Goal: Check status

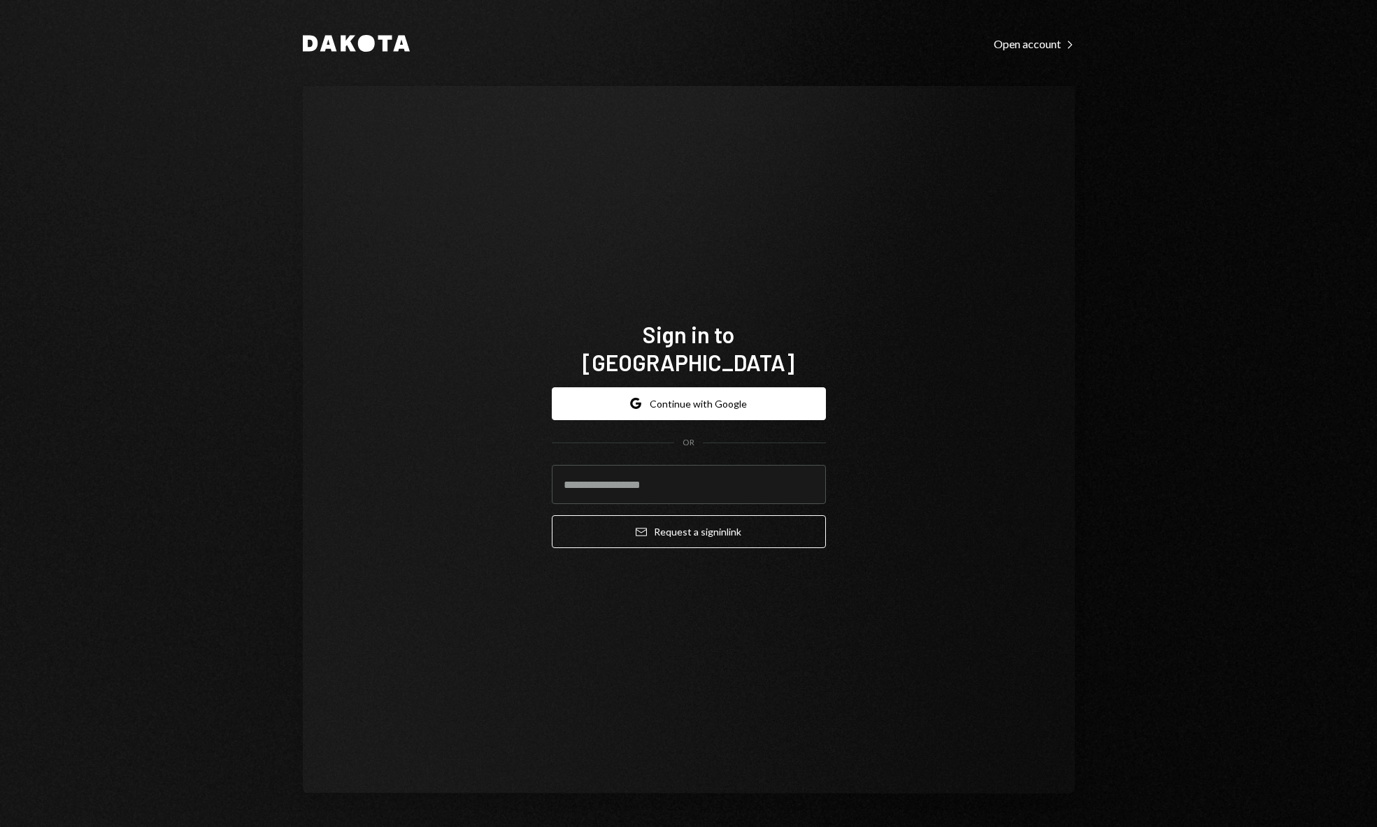
click at [659, 471] on input "email" at bounding box center [689, 484] width 274 height 39
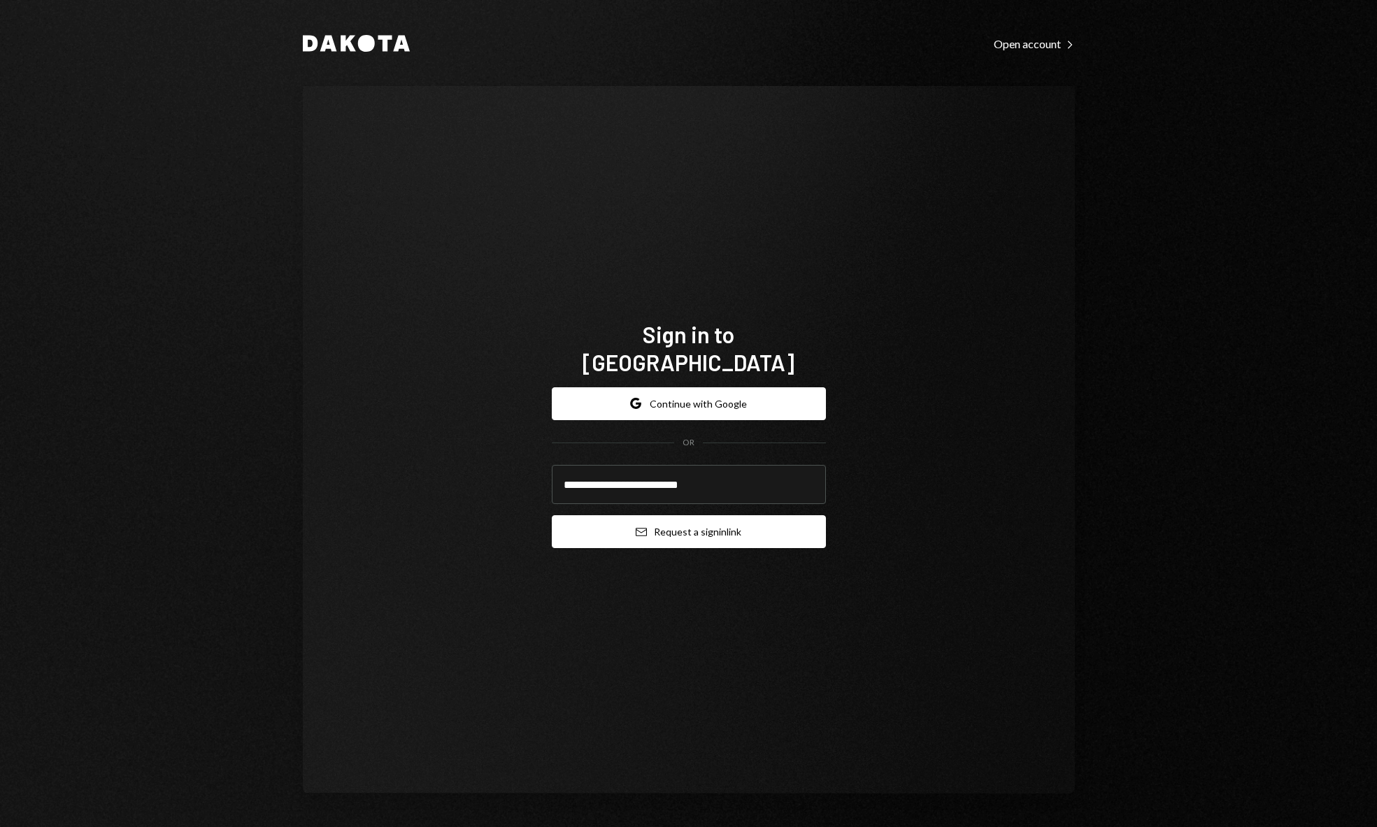
type input "**********"
click at [768, 515] on button "Email Request a sign in link" at bounding box center [689, 531] width 274 height 33
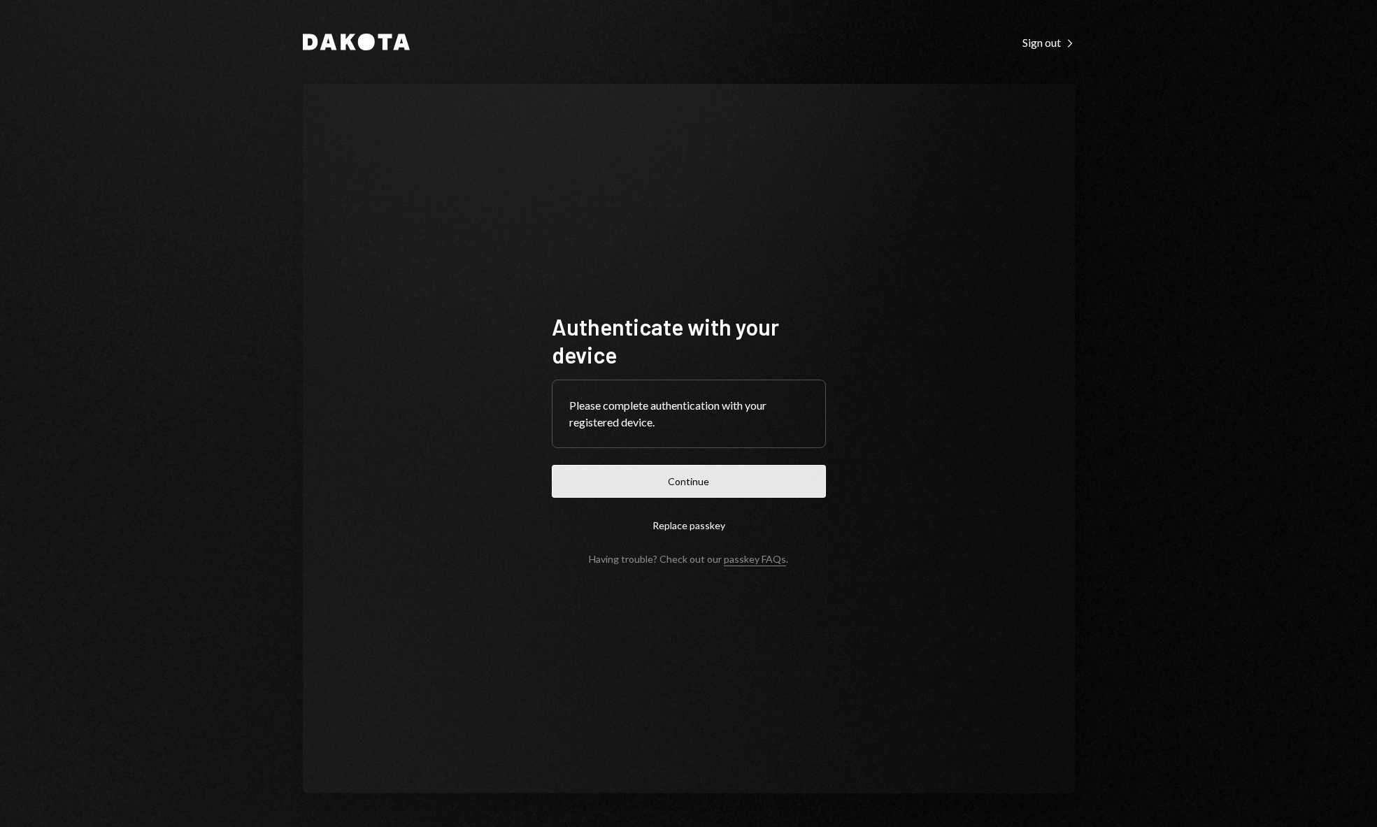
click at [750, 471] on button "Continue" at bounding box center [689, 481] width 274 height 33
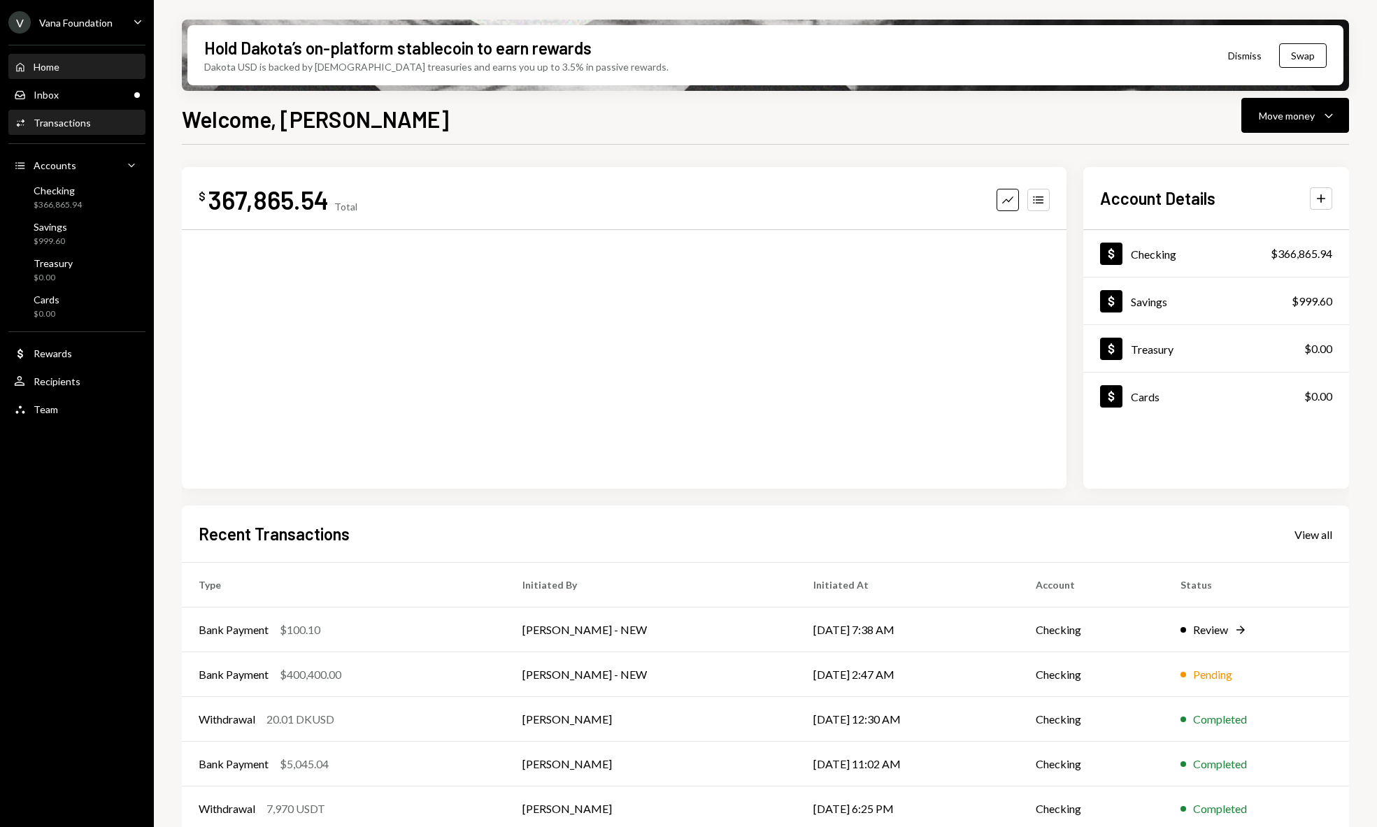
click at [71, 113] on div "Activities Transactions" at bounding box center [77, 123] width 126 height 24
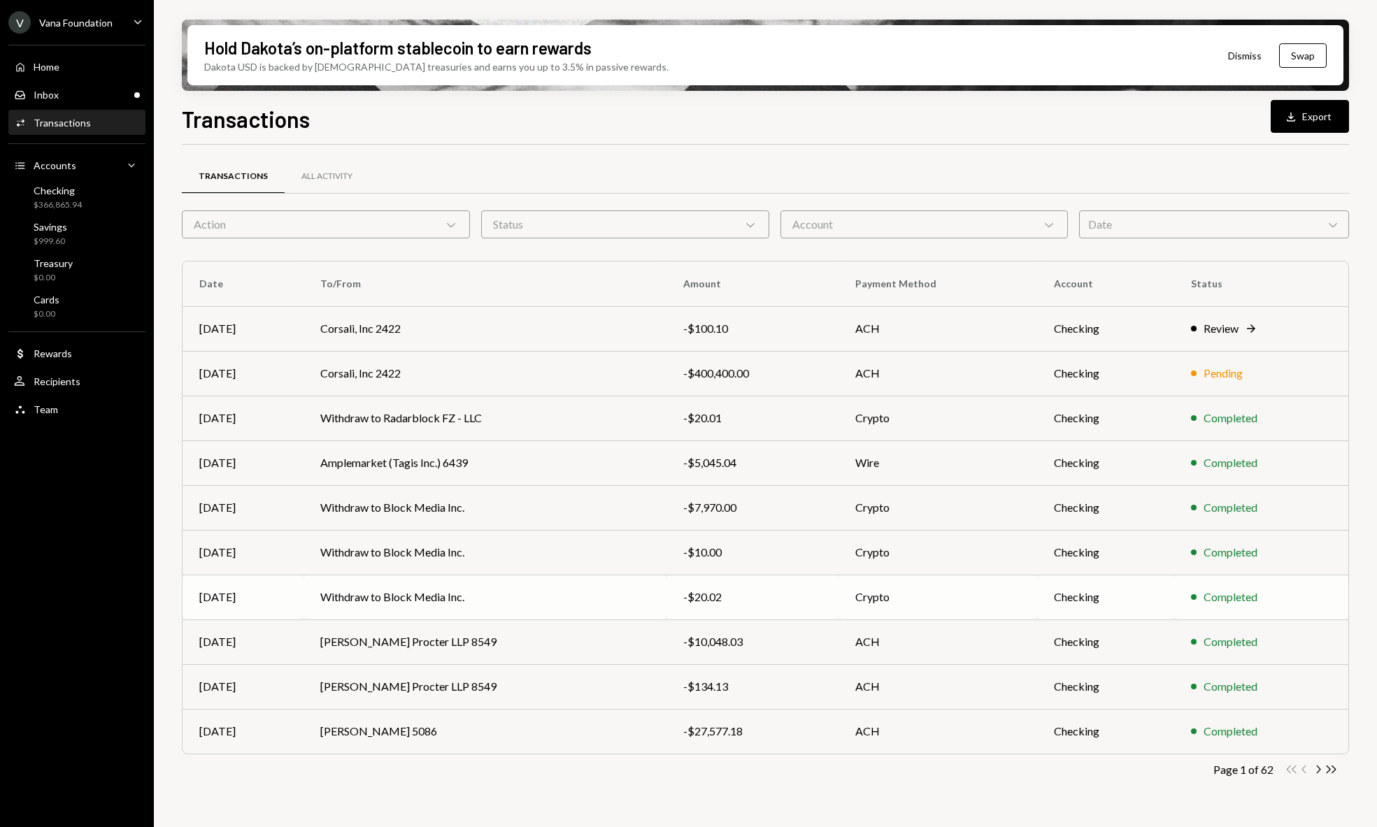
click at [1000, 605] on td "Crypto" at bounding box center [938, 597] width 199 height 45
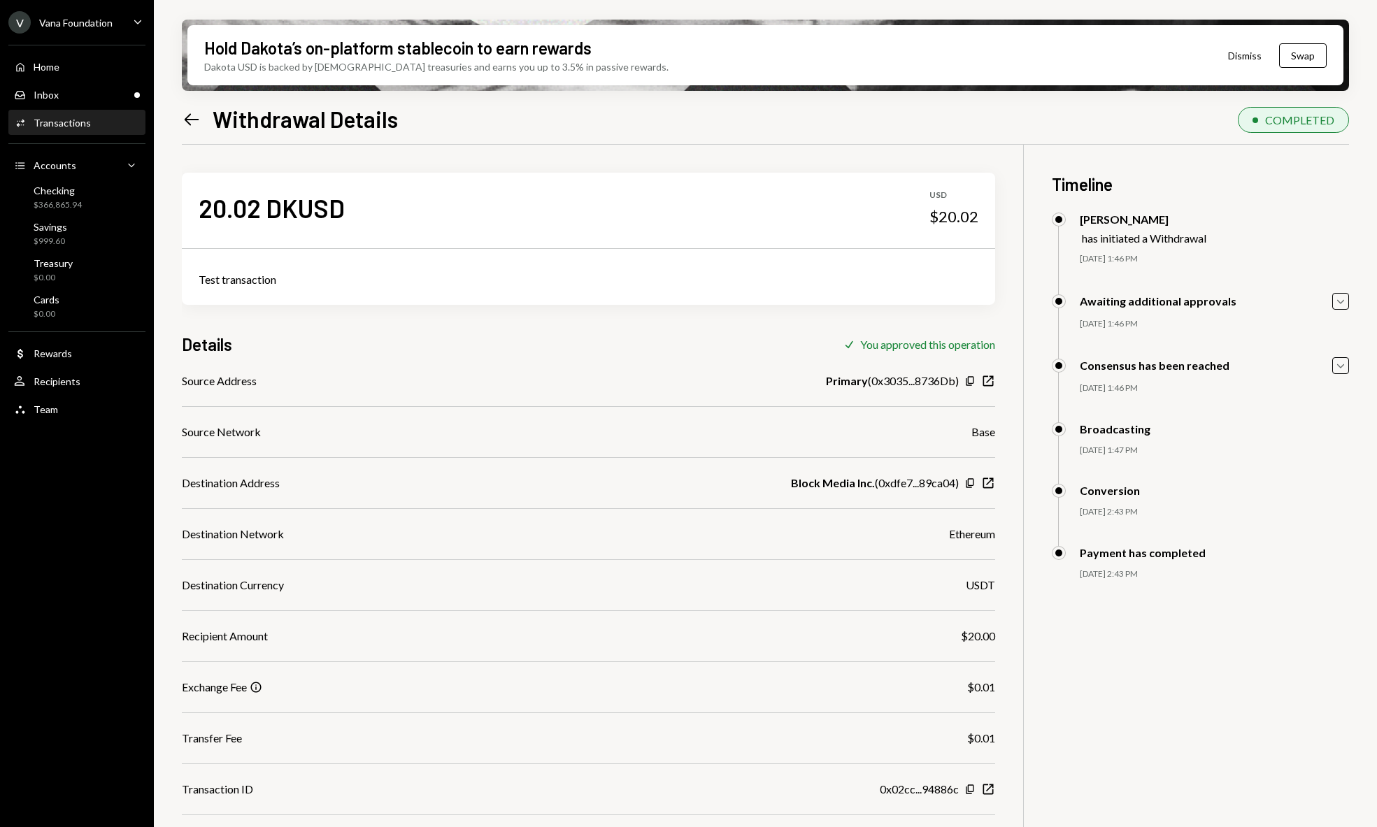
click at [182, 121] on icon "Left Arrow" at bounding box center [192, 120] width 20 height 20
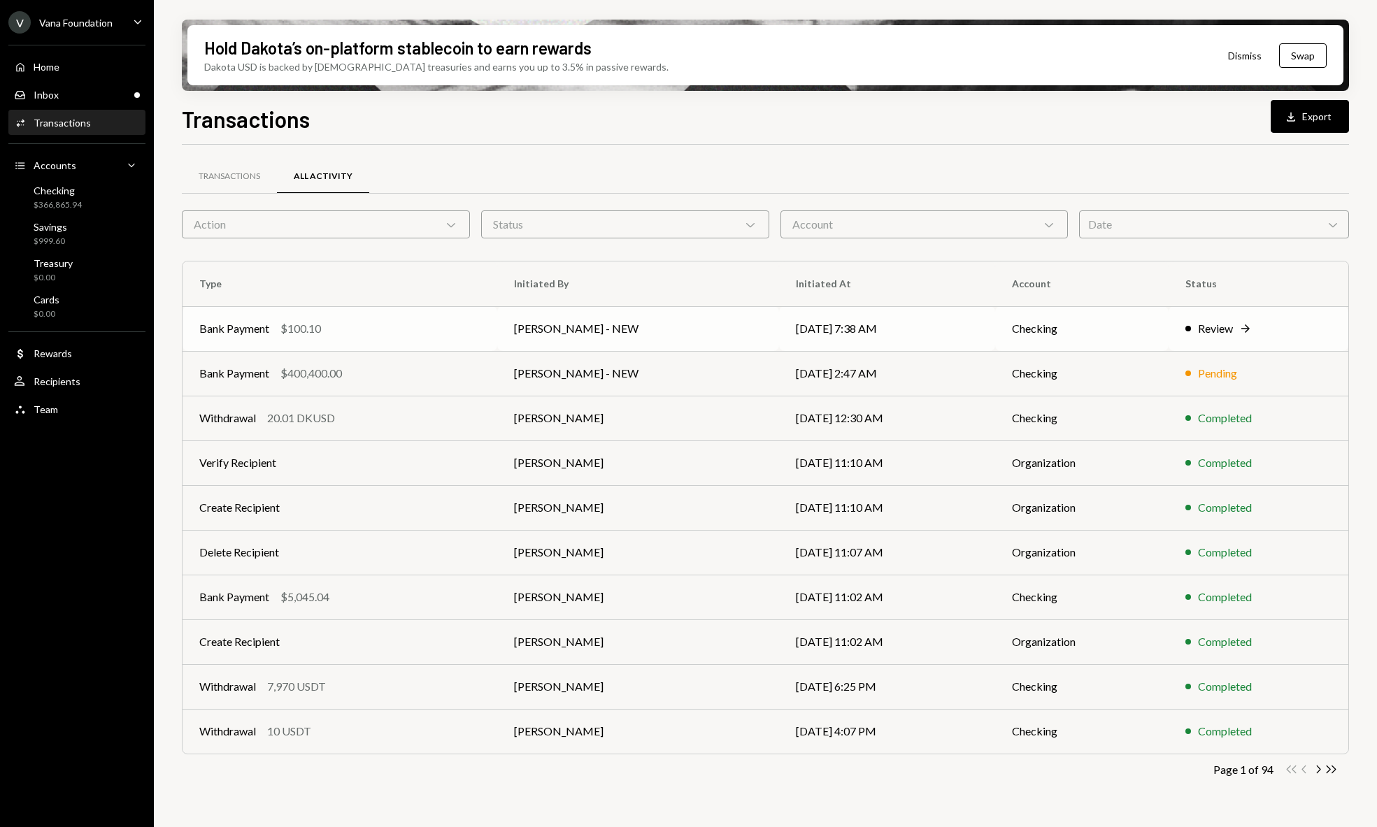
click at [1251, 326] on div "Review Right Arrow" at bounding box center [1258, 328] width 146 height 17
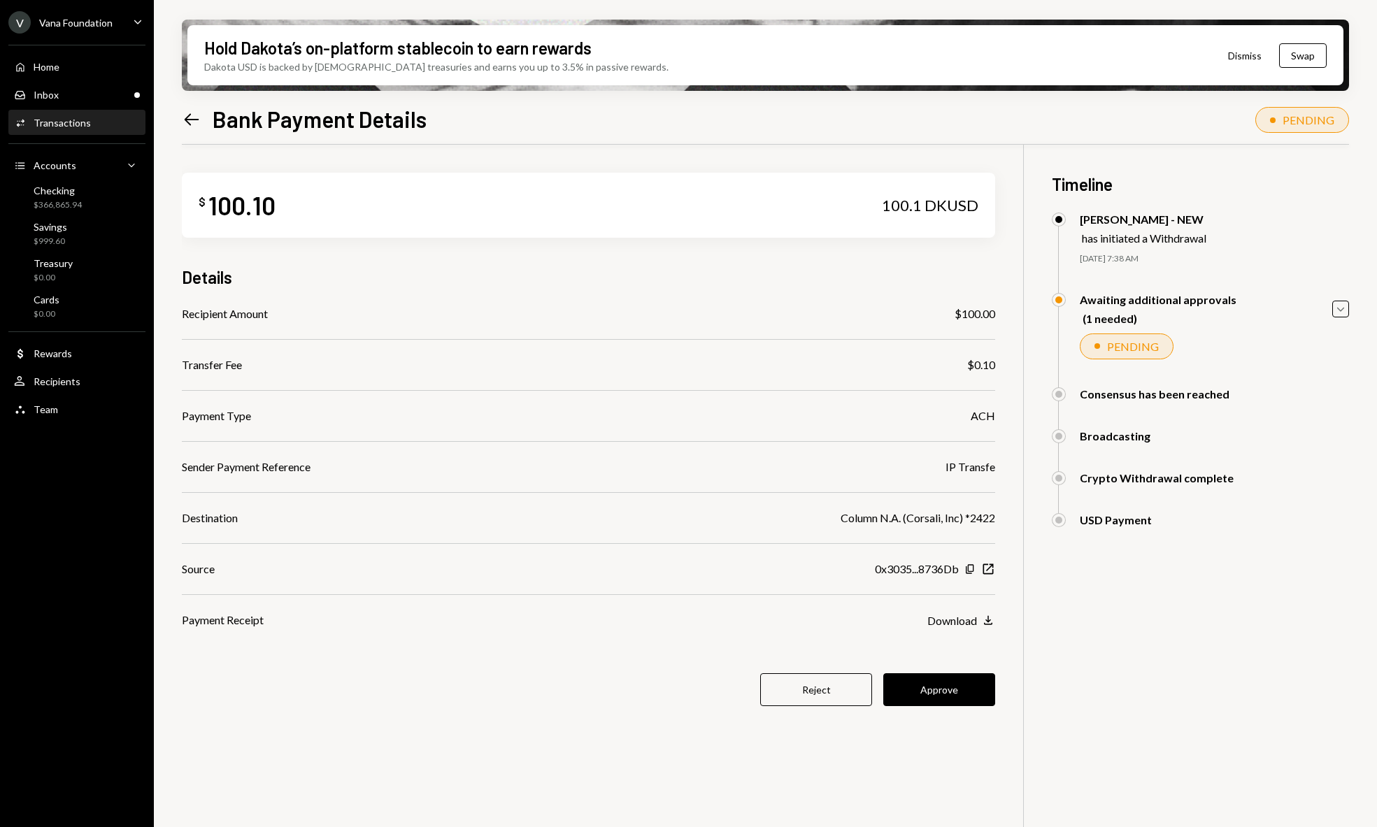
scroll to position [112, 0]
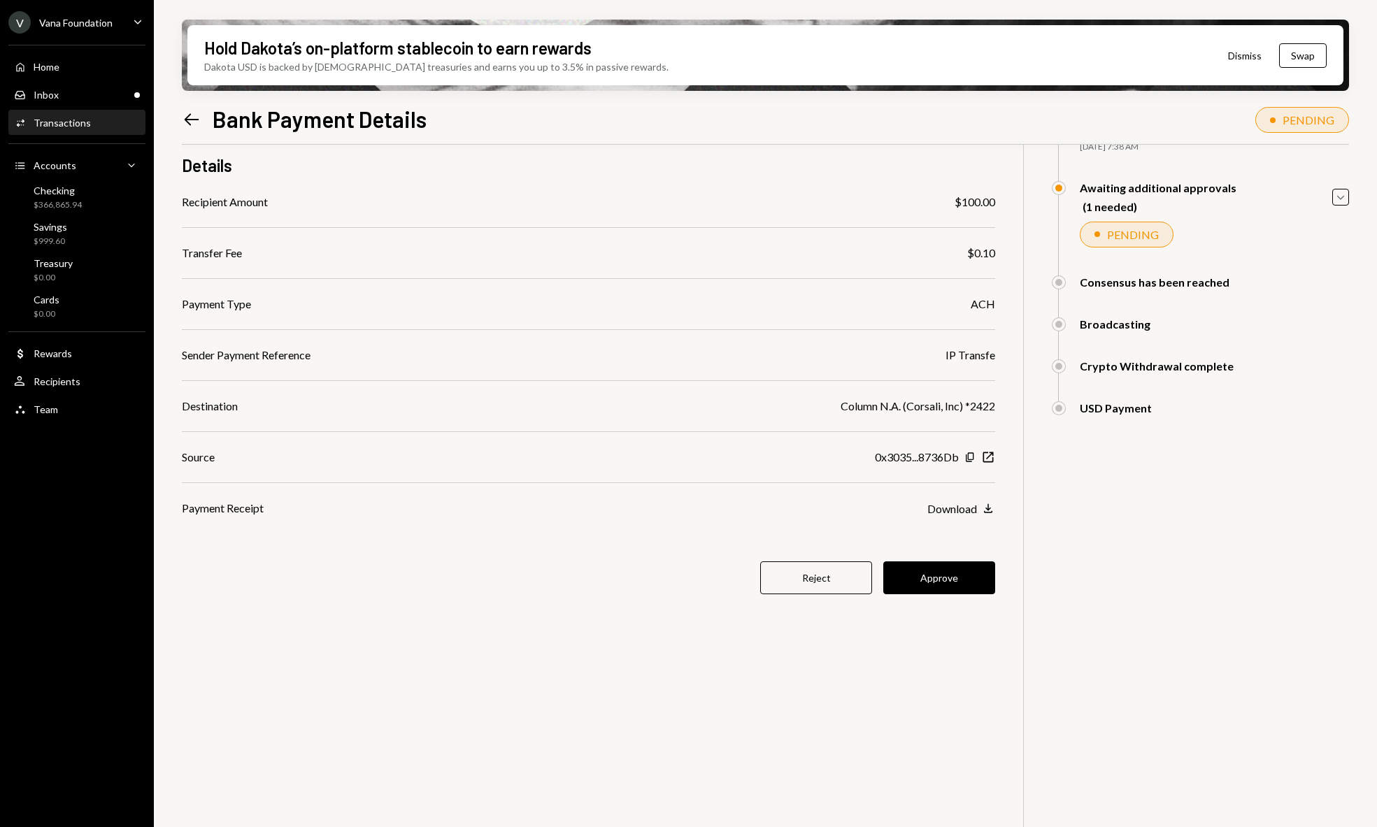
click at [190, 113] on icon "Left Arrow" at bounding box center [192, 120] width 20 height 20
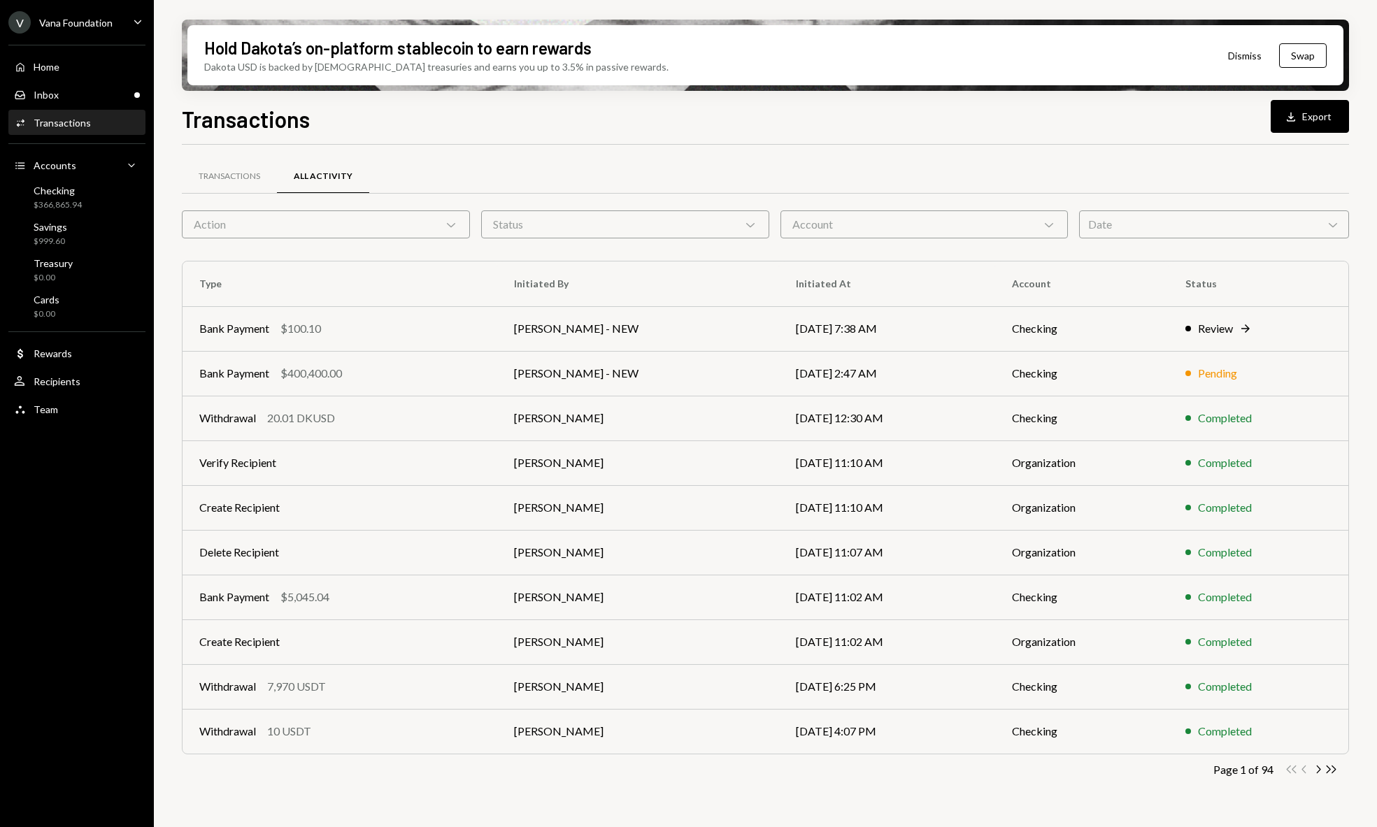
click at [88, 127] on div "Activities Transactions" at bounding box center [77, 123] width 126 height 13
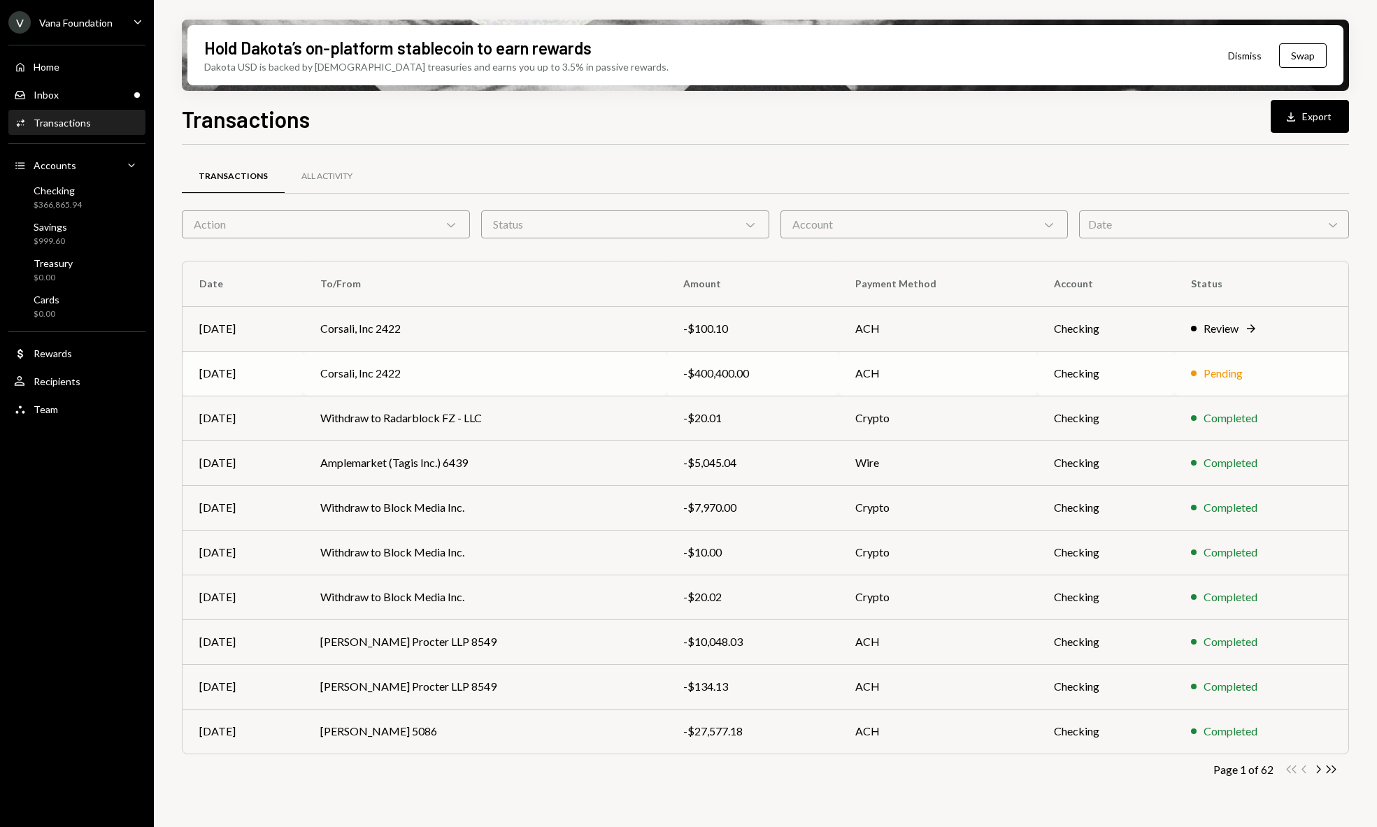
click at [1177, 366] on td "Pending" at bounding box center [1261, 373] width 174 height 45
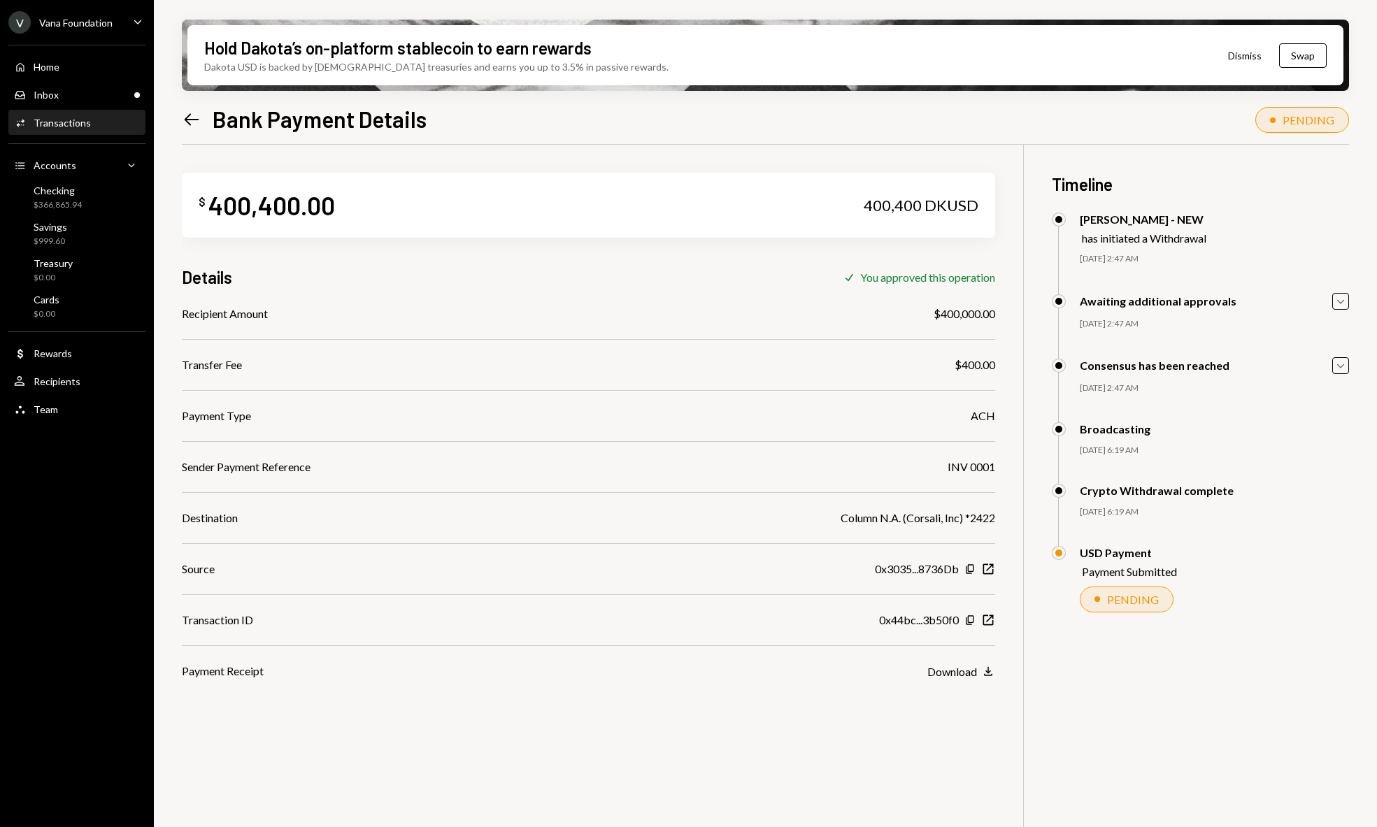
click at [1113, 701] on div "$ 400,400.00 400,400 DKUSD Details Check You approved this operation Recipient …" at bounding box center [765, 558] width 1167 height 827
drag, startPoint x: 838, startPoint y: 211, endPoint x: 946, endPoint y: 206, distance: 107.8
click at [933, 206] on div "$ 400,400.00 400,400 DKUSD" at bounding box center [588, 205] width 813 height 65
click at [971, 206] on div "400,400 DKUSD" at bounding box center [921, 206] width 115 height 20
drag, startPoint x: 988, startPoint y: 206, endPoint x: 816, endPoint y: 216, distance: 171.7
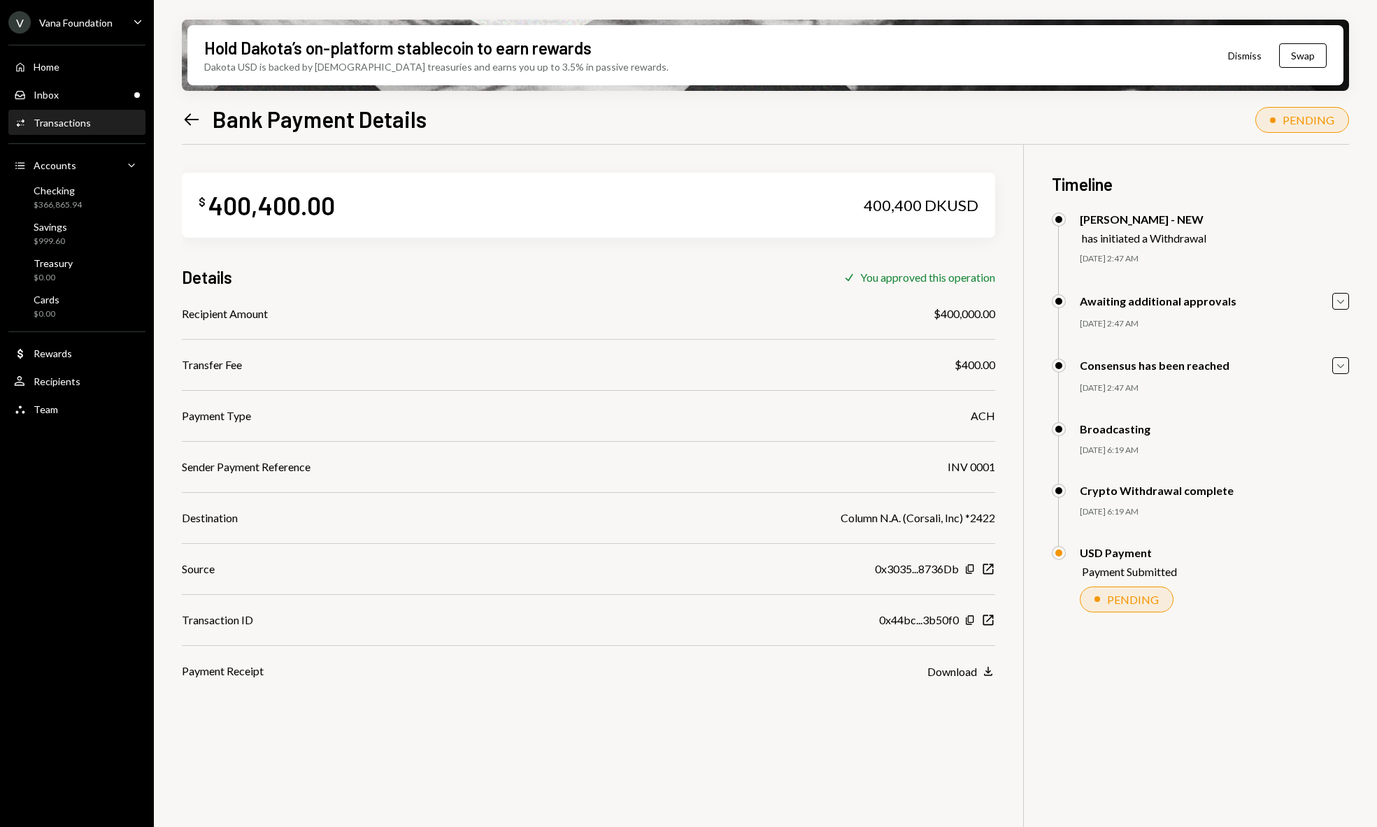
click at [816, 216] on div "$ 400,400.00 400,400 DKUSD" at bounding box center [588, 205] width 813 height 65
click at [817, 216] on div "$ 400,400.00 400,400 DKUSD" at bounding box center [588, 205] width 813 height 65
click at [1339, 301] on icon "button" at bounding box center [1340, 301] width 7 height 4
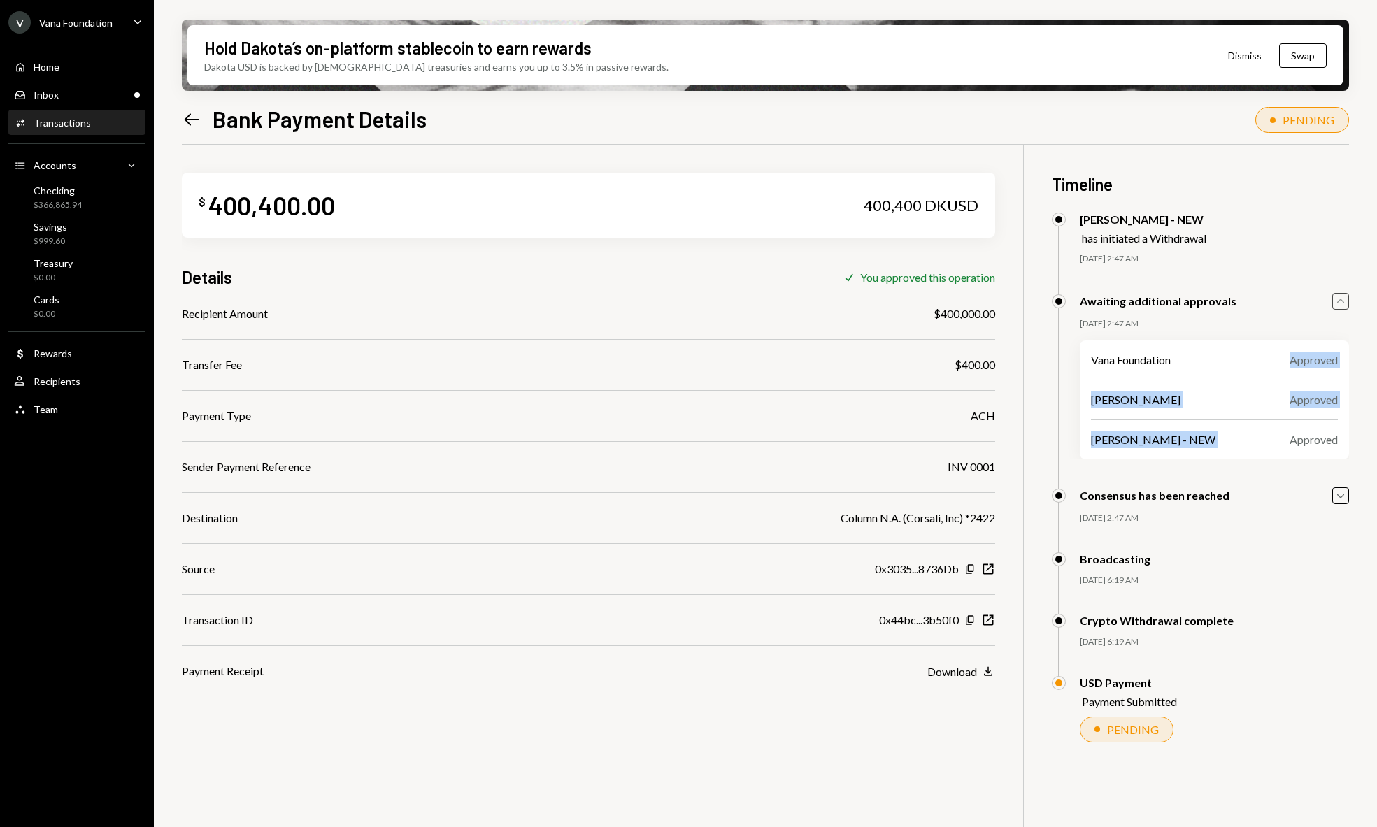
drag, startPoint x: 1253, startPoint y: 354, endPoint x: 1274, endPoint y: 434, distance: 82.4
click at [1274, 433] on div "Vana Foundation Approved Philip Jacobs Approved George Norris - NEW Approved" at bounding box center [1214, 400] width 269 height 119
click at [1274, 434] on div "George Norris - NEW Approved" at bounding box center [1214, 440] width 247 height 17
click at [189, 121] on icon "Left Arrow" at bounding box center [192, 120] width 20 height 20
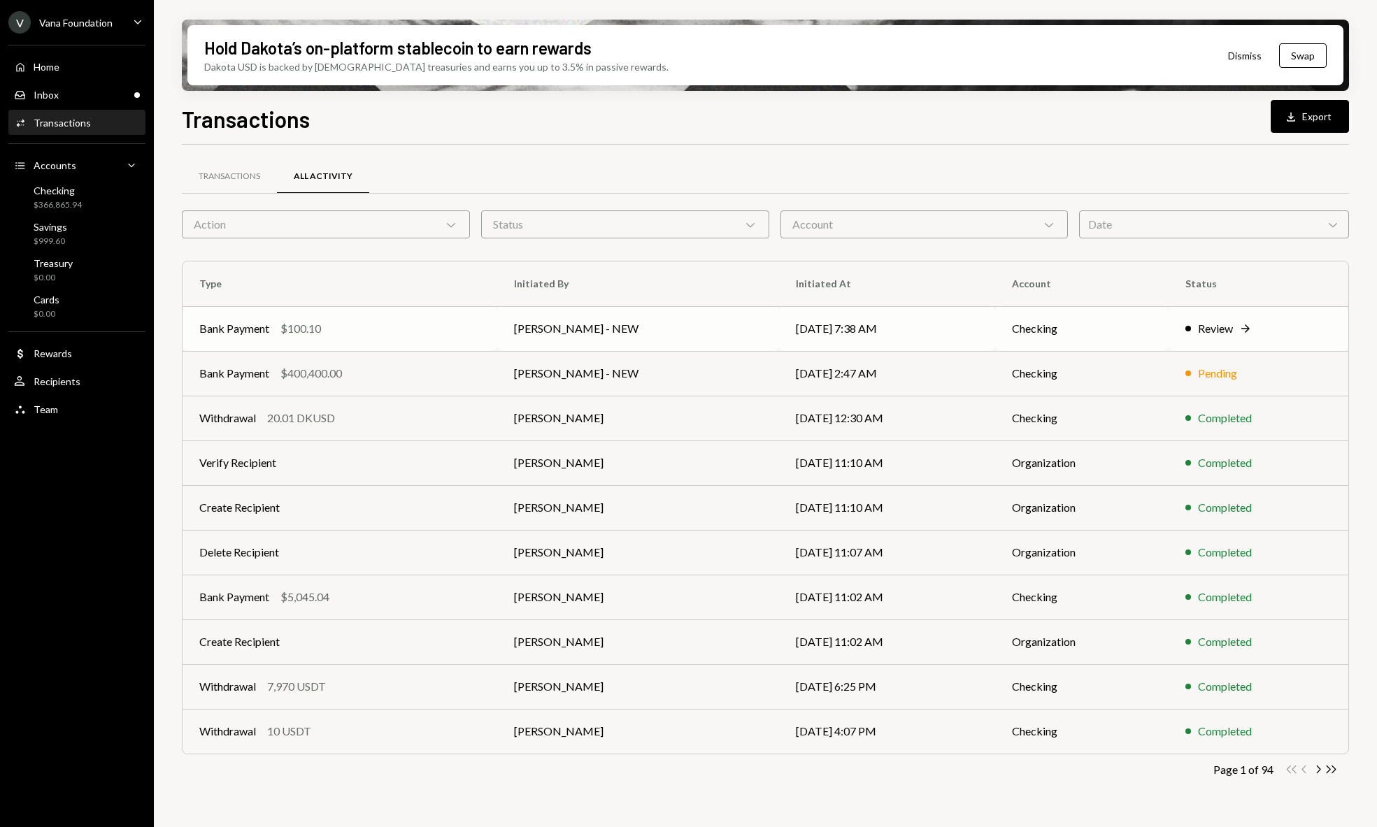
click at [1191, 334] on div "Review Right Arrow" at bounding box center [1258, 328] width 146 height 17
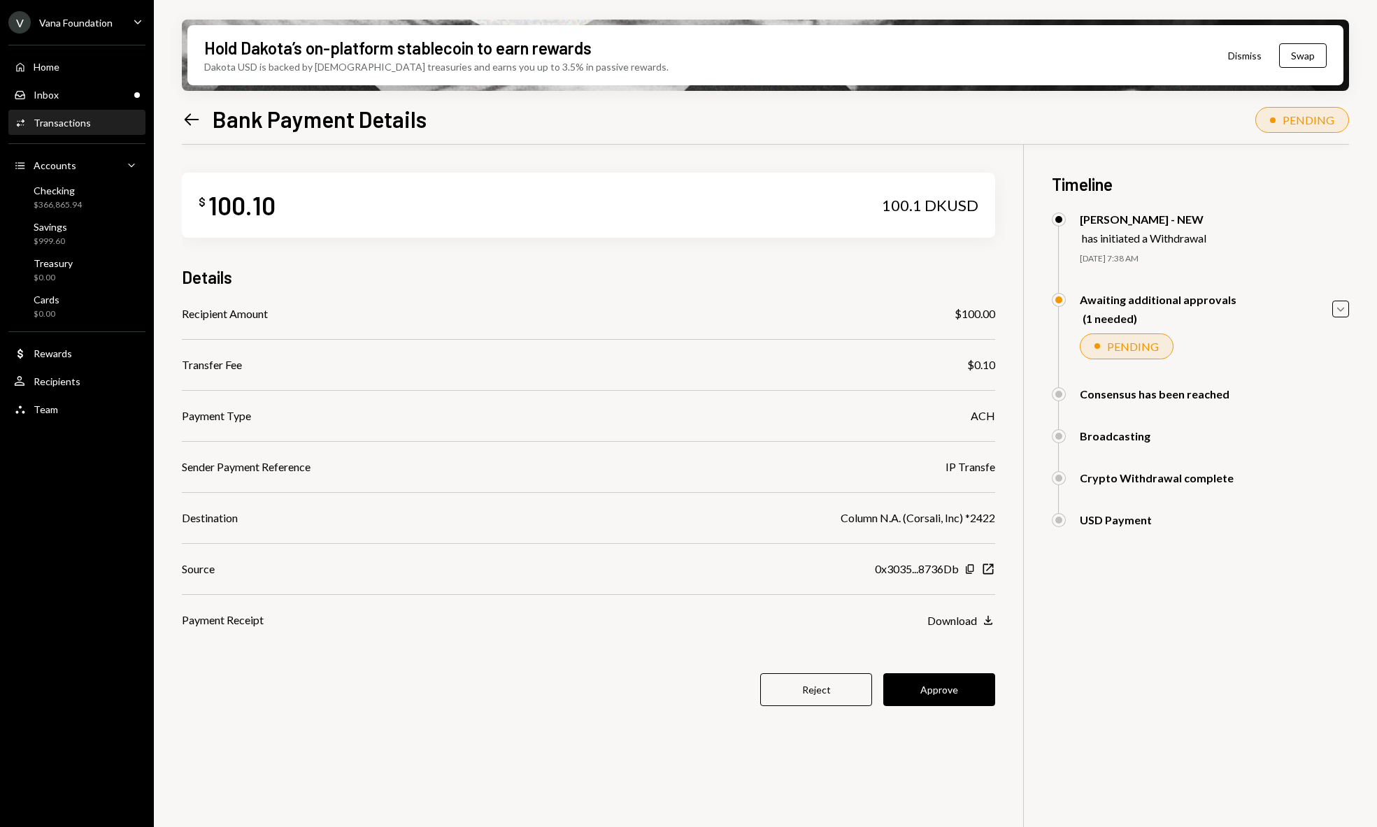
scroll to position [3, 0]
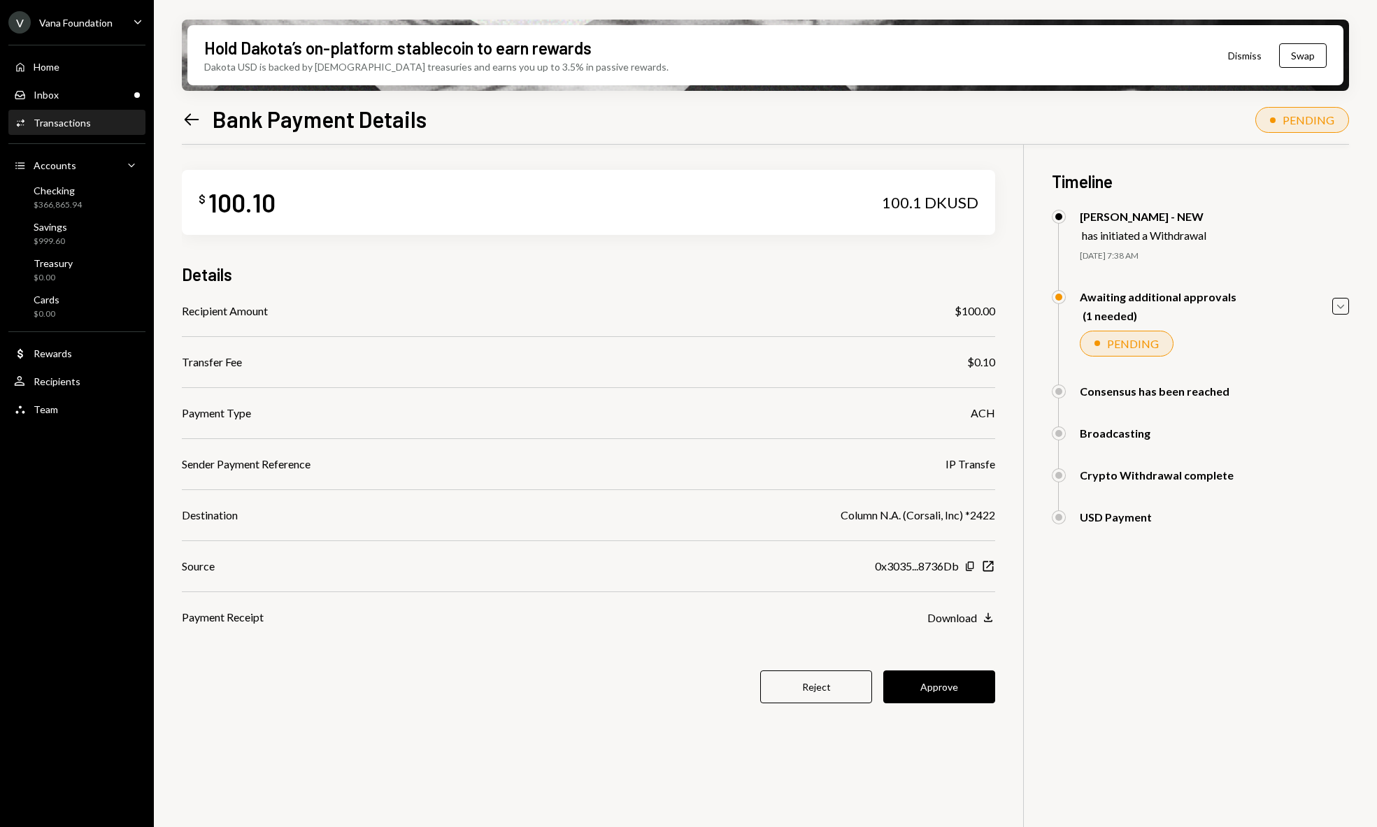
click at [197, 111] on icon "Left Arrow" at bounding box center [192, 120] width 20 height 20
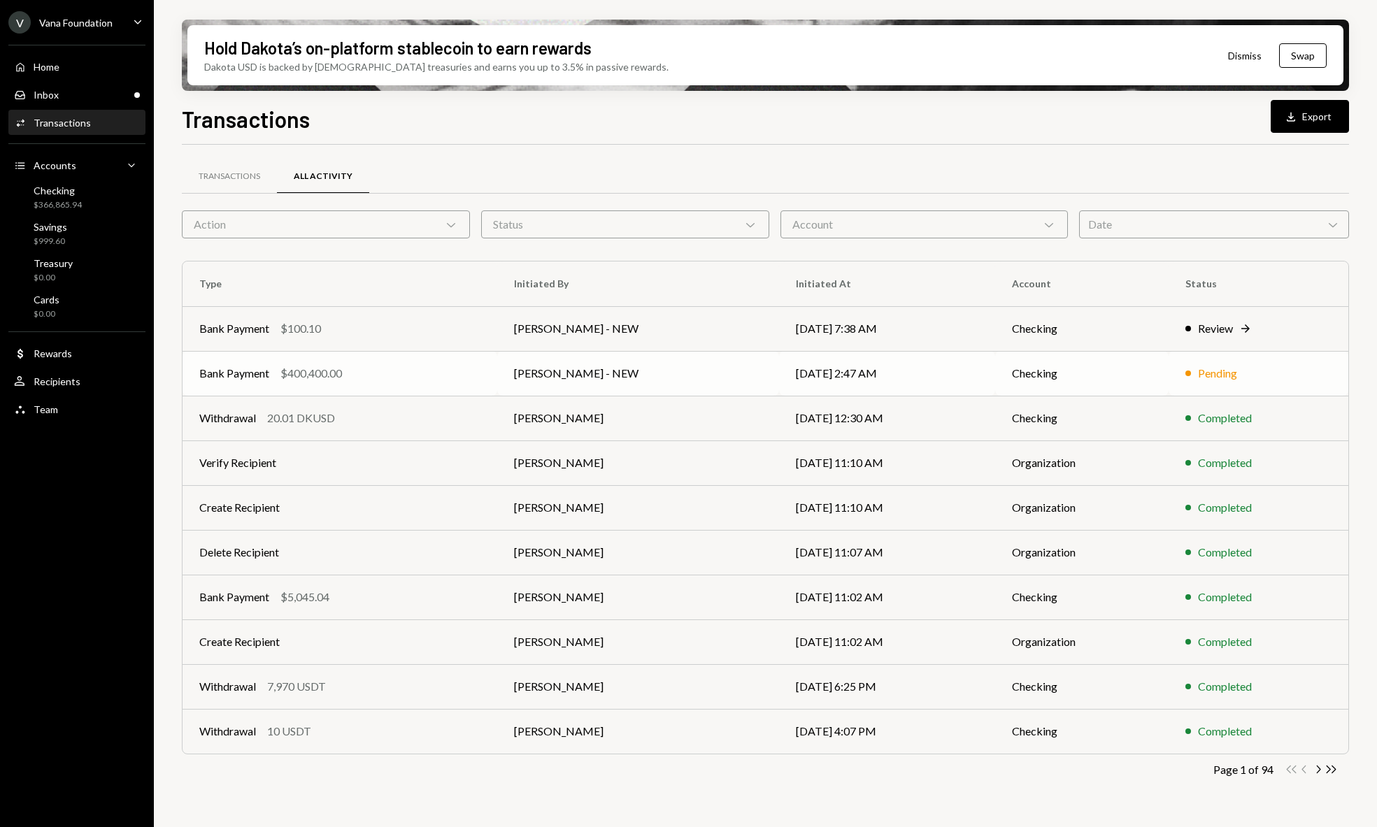
click at [1286, 371] on div "Pending" at bounding box center [1258, 373] width 146 height 17
